Goal: Task Accomplishment & Management: Complete application form

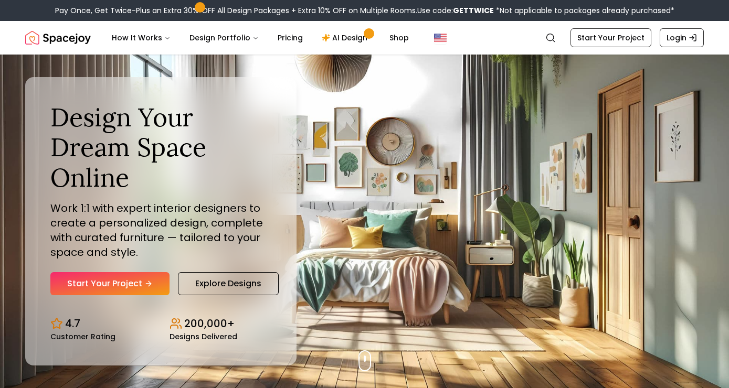
click at [372, 355] on div "Design Your Dream Space Online Work 1:1 with expert interior designers to creat…" at bounding box center [364, 222] width 729 height 334
click at [129, 284] on link "Start Your Project" at bounding box center [109, 283] width 119 height 23
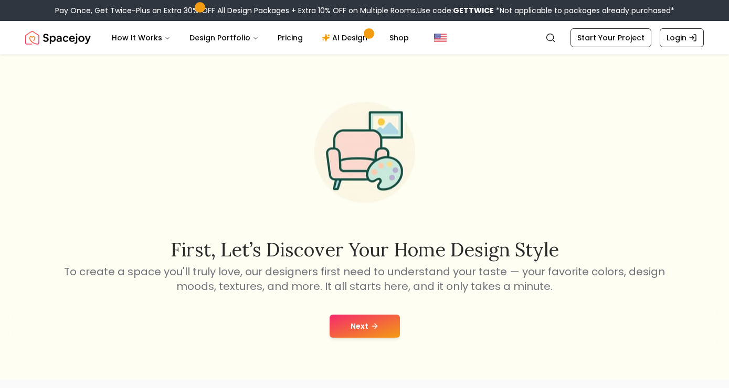
click at [377, 327] on icon at bounding box center [374, 326] width 8 height 8
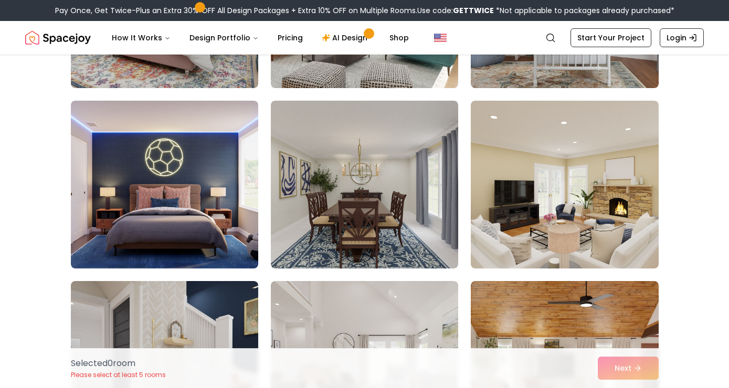
scroll to position [584, 0]
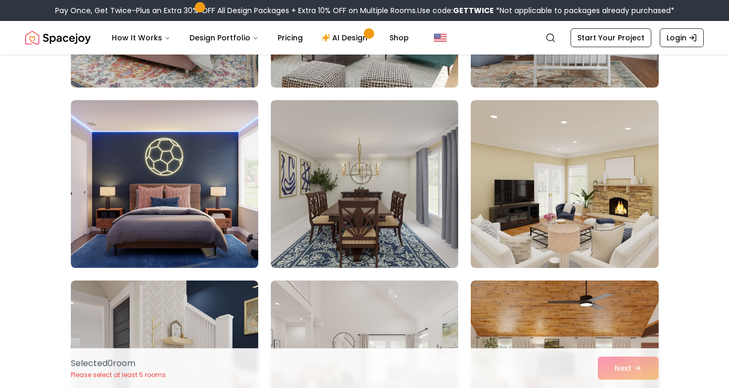
click at [167, 254] on img at bounding box center [164, 184] width 187 height 168
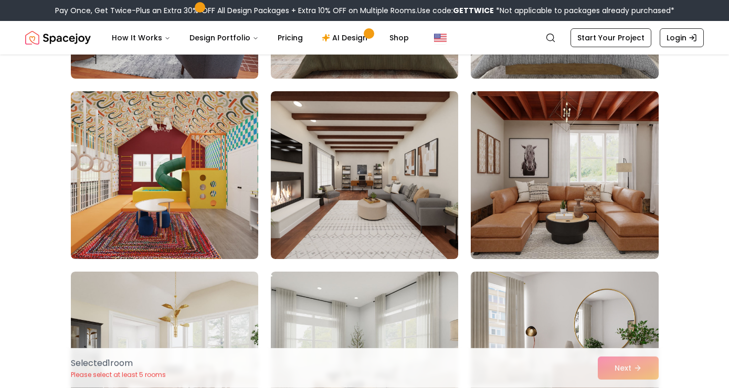
scroll to position [5466, 0]
